Goal: Download file/media

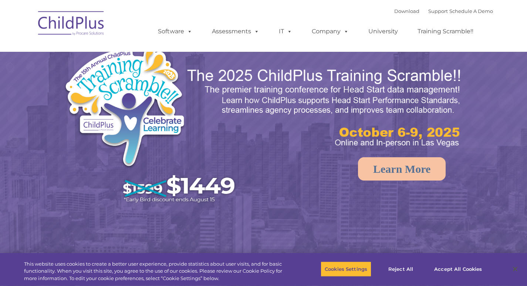
select select "MEDIUM"
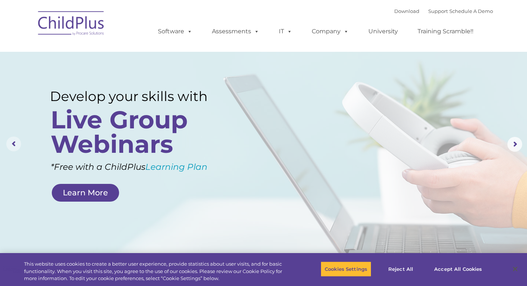
click at [13, 143] on rs-arrow at bounding box center [13, 143] width 15 height 15
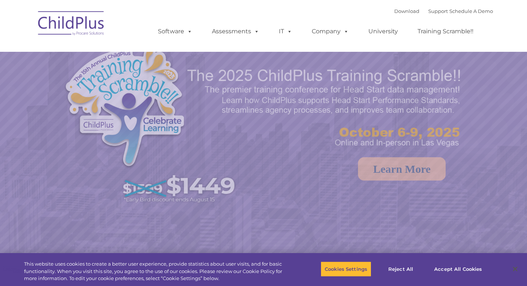
select select "MEDIUM"
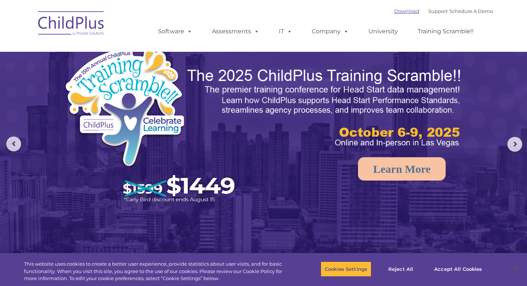
click at [405, 11] on link "Download" at bounding box center [406, 11] width 25 height 6
